Goal: Task Accomplishment & Management: Use online tool/utility

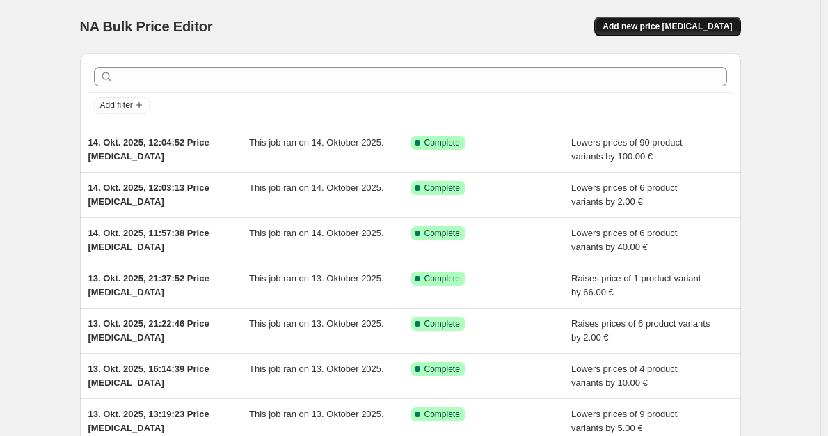
click at [695, 26] on span "Add new price [MEDICAL_DATA]" at bounding box center [667, 26] width 129 height 11
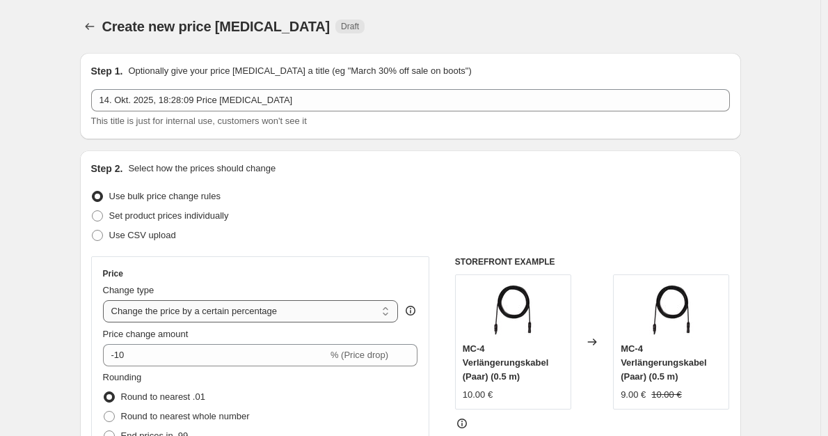
click at [257, 315] on select "Change the price to a certain amount Change the price by a certain amount Chang…" at bounding box center [251, 311] width 296 height 22
select select "by"
click at [106, 300] on select "Change the price to a certain amount Change the price by a certain amount Chang…" at bounding box center [251, 311] width 296 height 22
type input "-10.00"
click at [192, 413] on span "Round to nearest whole number" at bounding box center [185, 416] width 129 height 10
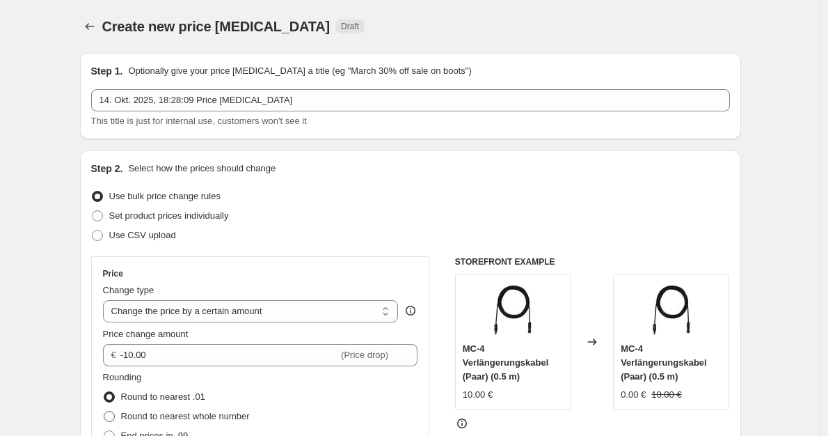
click at [104, 411] on input "Round to nearest whole number" at bounding box center [104, 411] width 1 height 1
radio input "true"
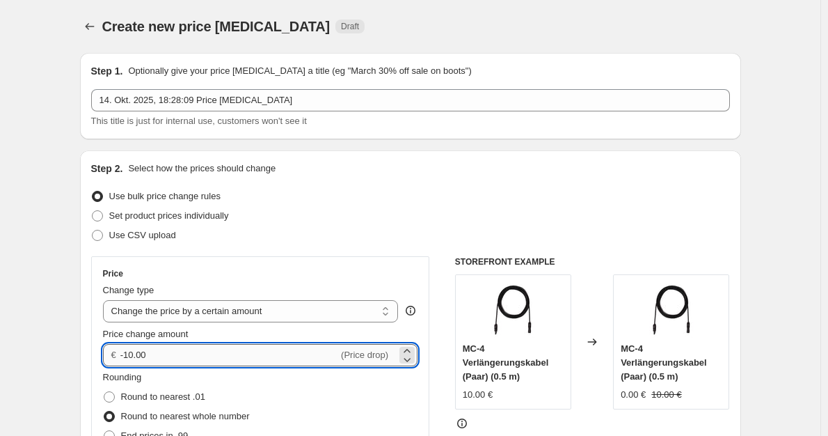
click at [128, 351] on input "-10.00" at bounding box center [229, 355] width 218 height 22
type input "-20.00"
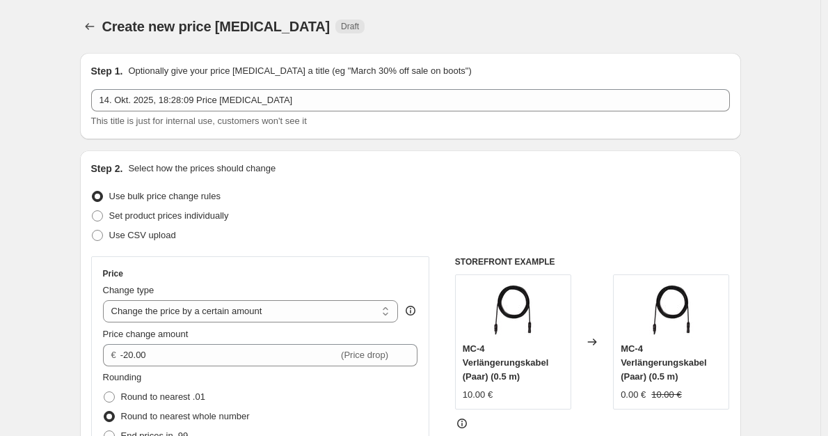
click at [413, 216] on div "Set product prices individually" at bounding box center [410, 215] width 639 height 19
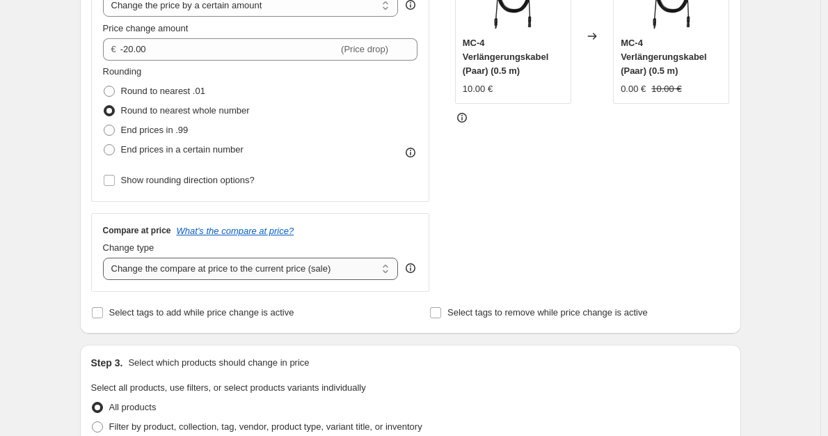
scroll to position [348, 0]
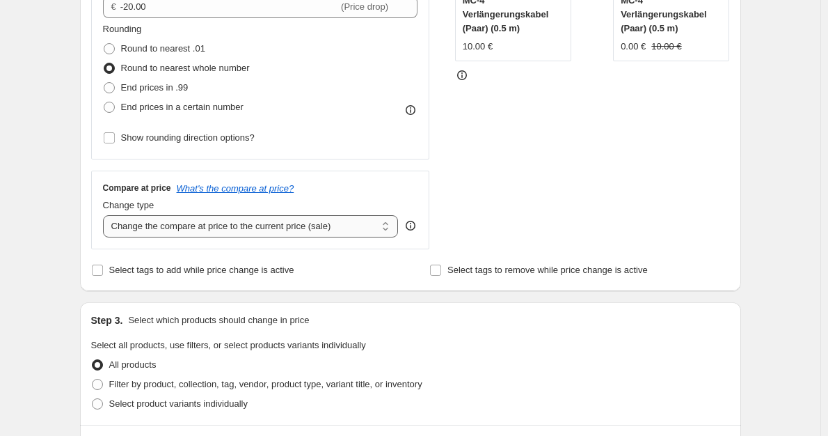
click at [287, 234] on select "Change the compare at price to the current price (sale) Change the compare at p…" at bounding box center [251, 226] width 296 height 22
select select "no_change"
click at [106, 216] on select "Change the compare at price to the current price (sale) Change the compare at p…" at bounding box center [251, 226] width 296 height 22
click at [218, 387] on span "Filter by product, collection, tag, vendor, product type, variant title, or inv…" at bounding box center [265, 383] width 313 height 10
click at [93, 379] on input "Filter by product, collection, tag, vendor, product type, variant title, or inv…" at bounding box center [92, 378] width 1 height 1
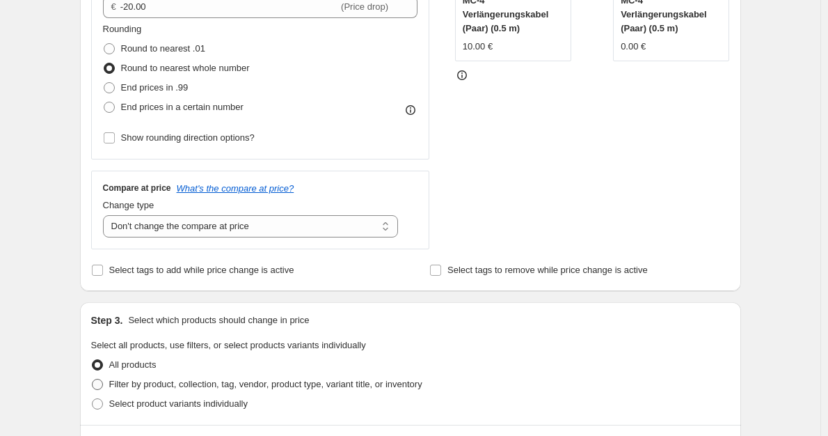
radio input "true"
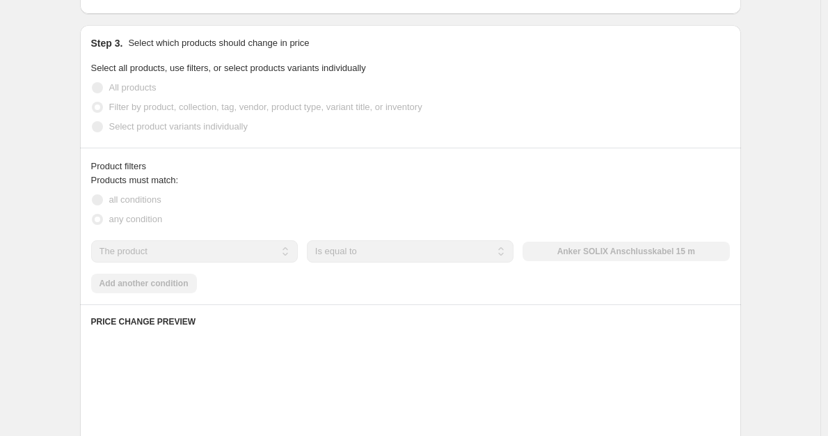
scroll to position [626, 0]
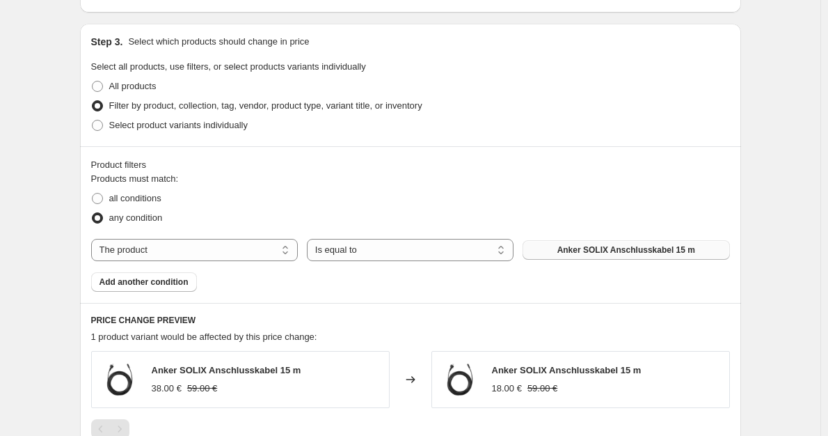
click at [580, 248] on span "Anker SOLIX Anschlusskabel 15 m" at bounding box center [626, 249] width 138 height 11
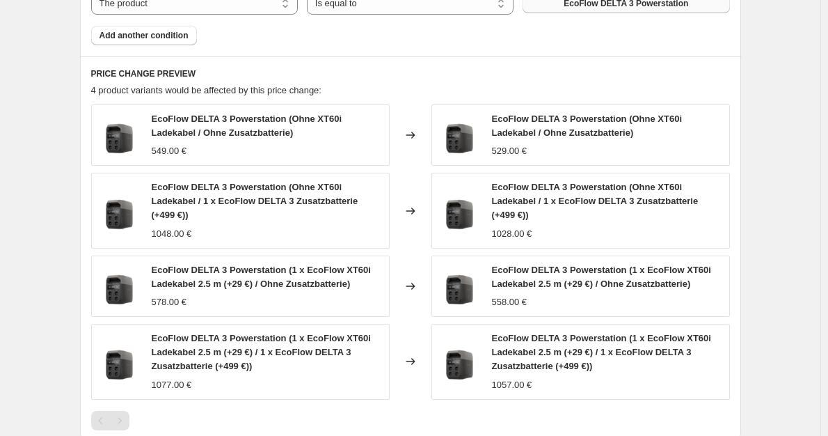
scroll to position [1094, 0]
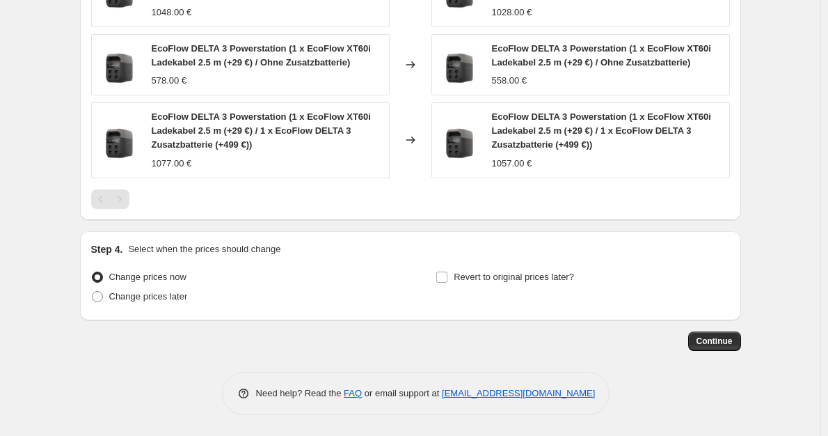
click at [731, 335] on button "Continue" at bounding box center [714, 340] width 53 height 19
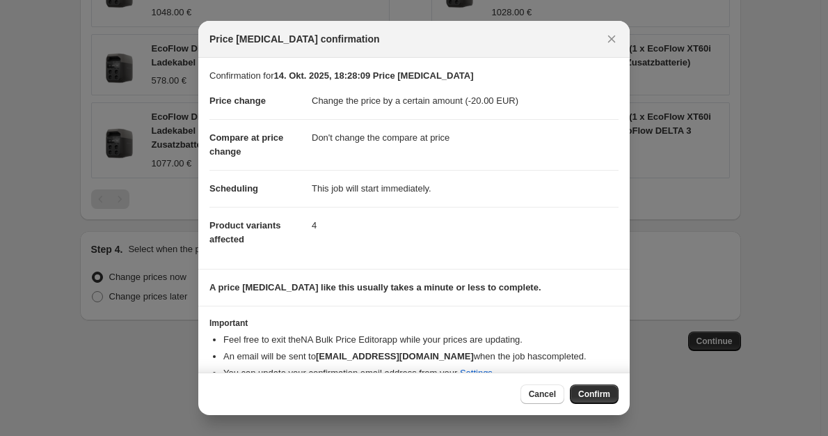
drag, startPoint x: 614, startPoint y: 388, endPoint x: 601, endPoint y: 389, distance: 12.6
click at [601, 389] on span "Confirm" at bounding box center [594, 393] width 32 height 11
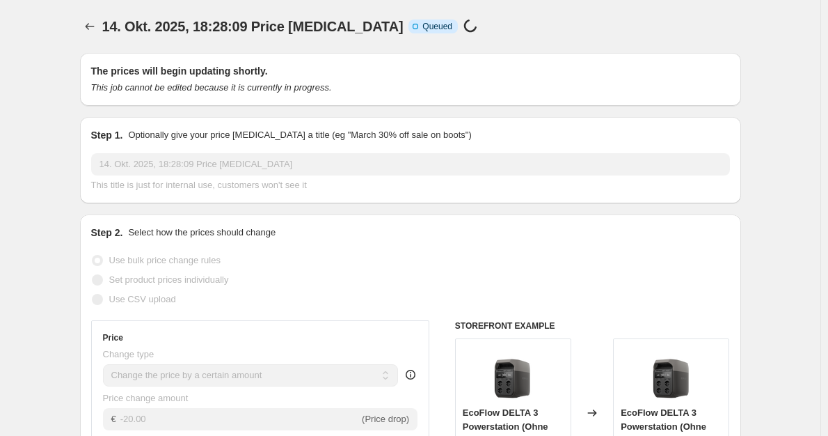
select select "by"
select select "no_change"
